Goal: Find specific page/section: Find specific page/section

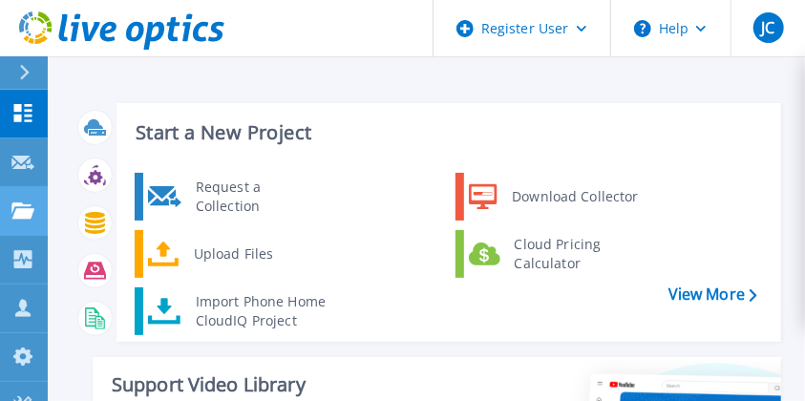
click at [32, 201] on link "Projects Projects" at bounding box center [24, 211] width 48 height 49
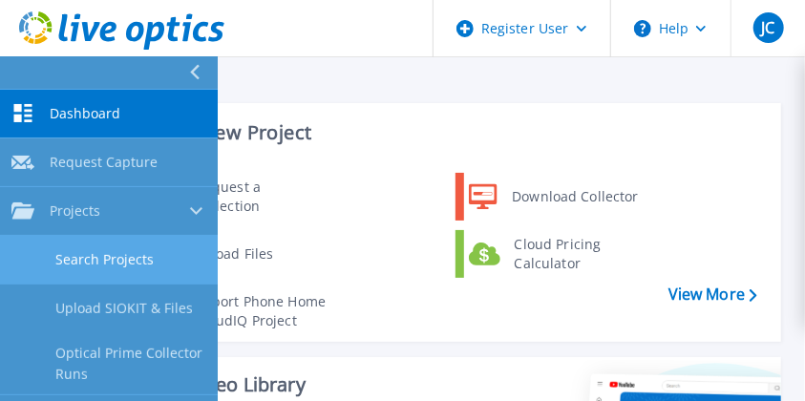
click at [100, 256] on link "Search Projects" at bounding box center [109, 260] width 218 height 49
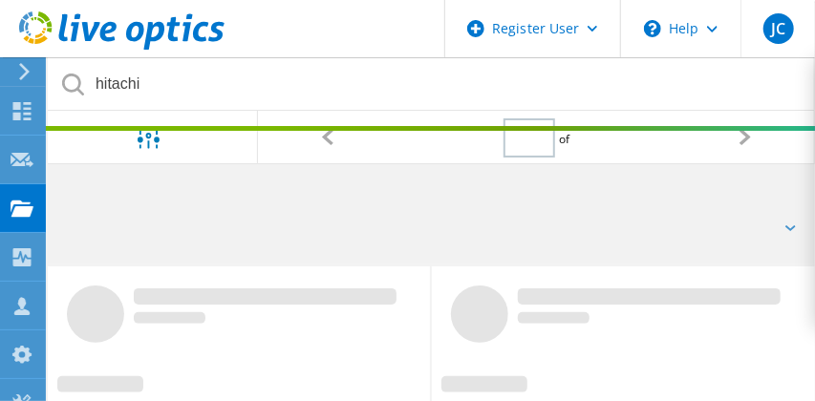
type input "1"
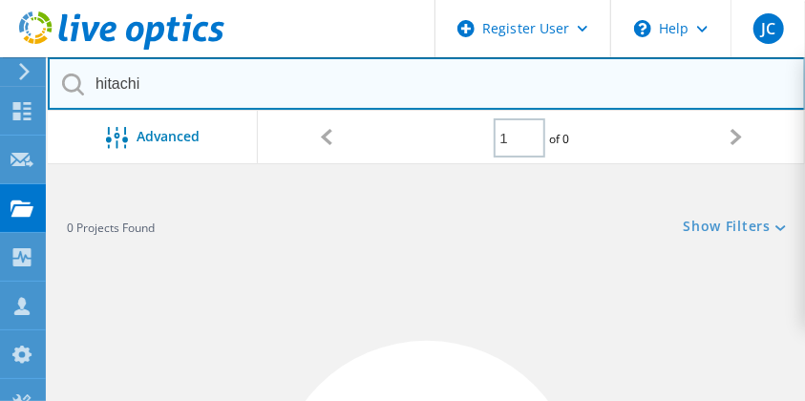
click at [435, 97] on input "hitachi" at bounding box center [427, 83] width 758 height 53
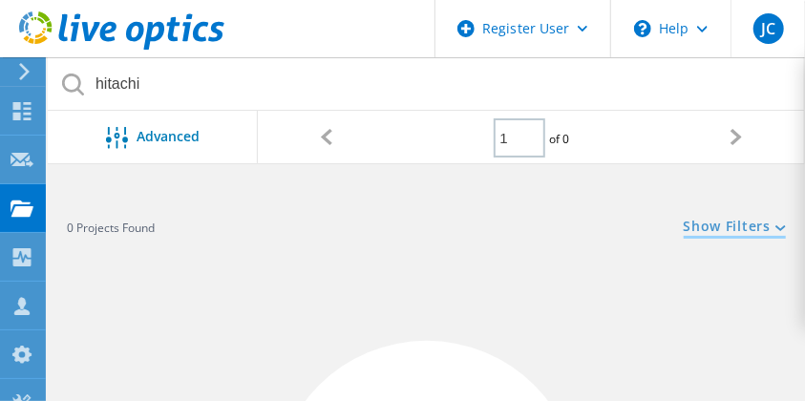
click at [718, 225] on link "Show Filters" at bounding box center [735, 228] width 102 height 16
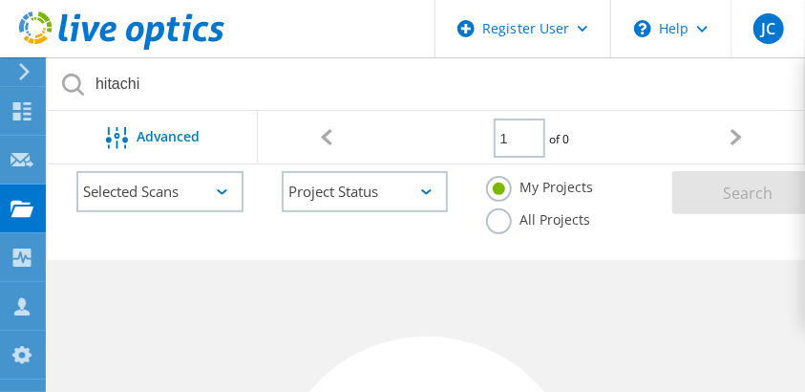
scroll to position [126, 0]
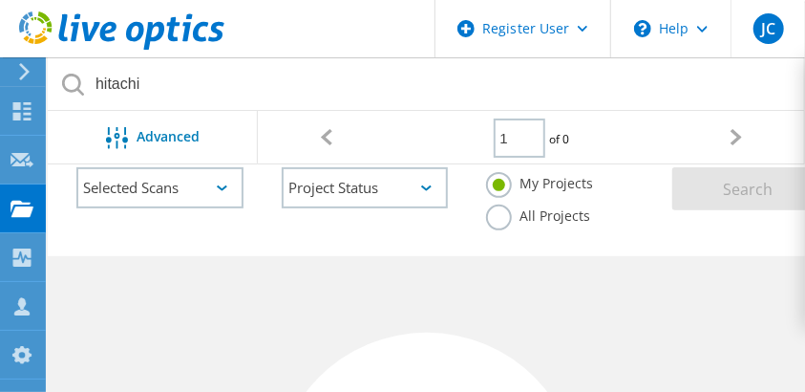
click at [498, 223] on label "All Projects" at bounding box center [538, 213] width 104 height 18
click at [0, 0] on input "All Projects" at bounding box center [0, 0] width 0 height 0
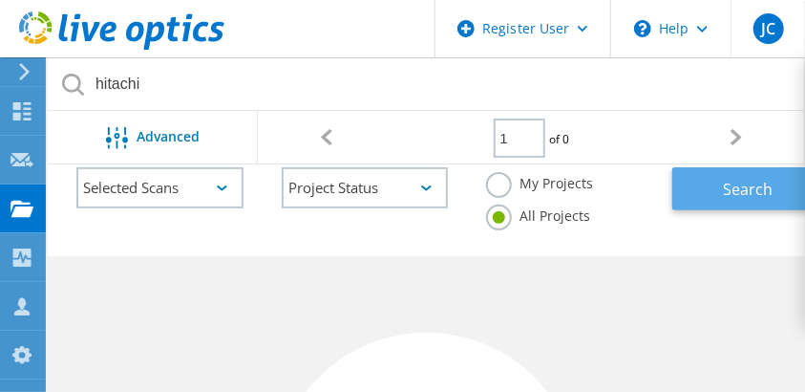
click at [747, 193] on span "Search" at bounding box center [749, 189] width 50 height 21
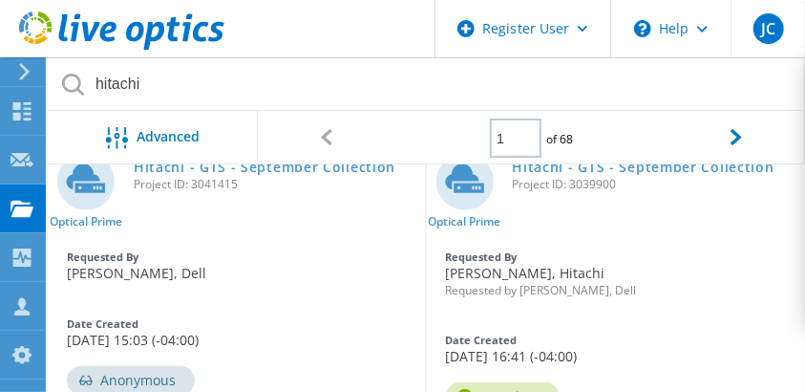
scroll to position [231, 0]
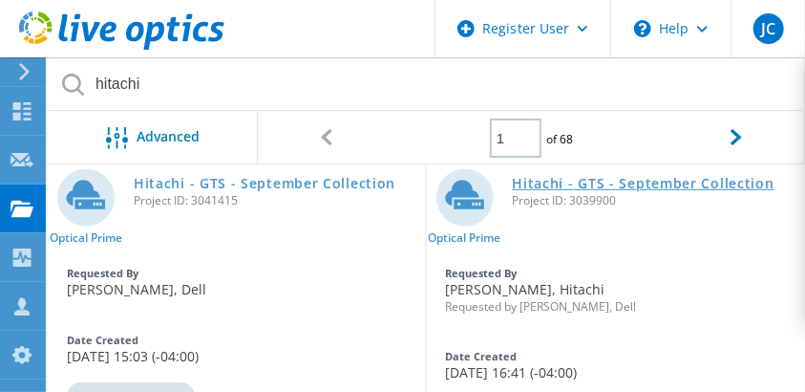
click at [638, 184] on link "Hitachi - GTS - September Collection" at bounding box center [644, 183] width 262 height 13
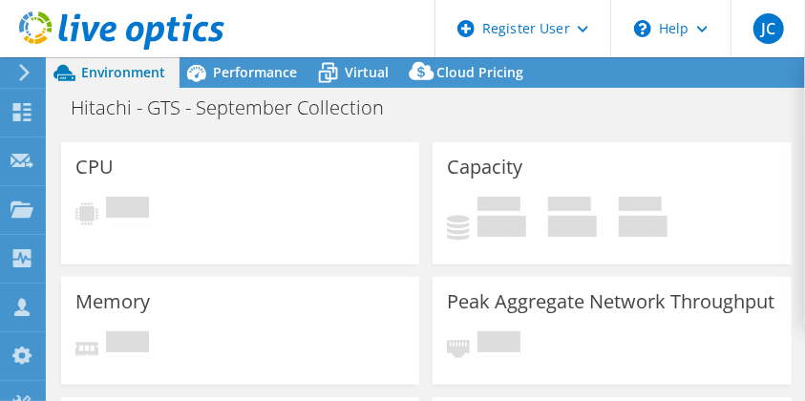
select select "USD"
select select "Canada"
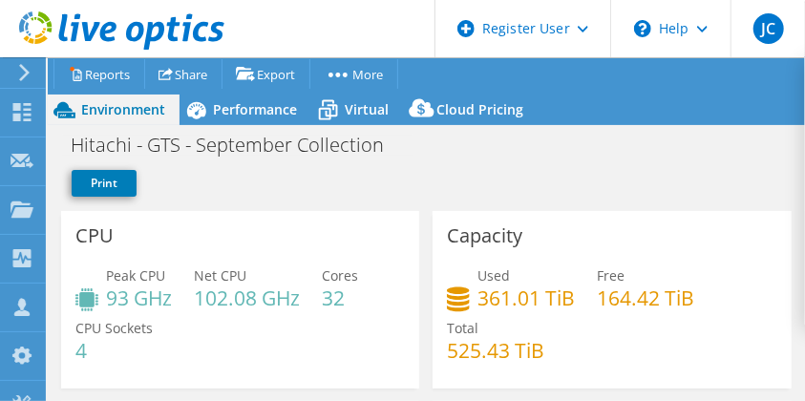
scroll to position [76, 0]
